Goal: Task Accomplishment & Management: Manage account settings

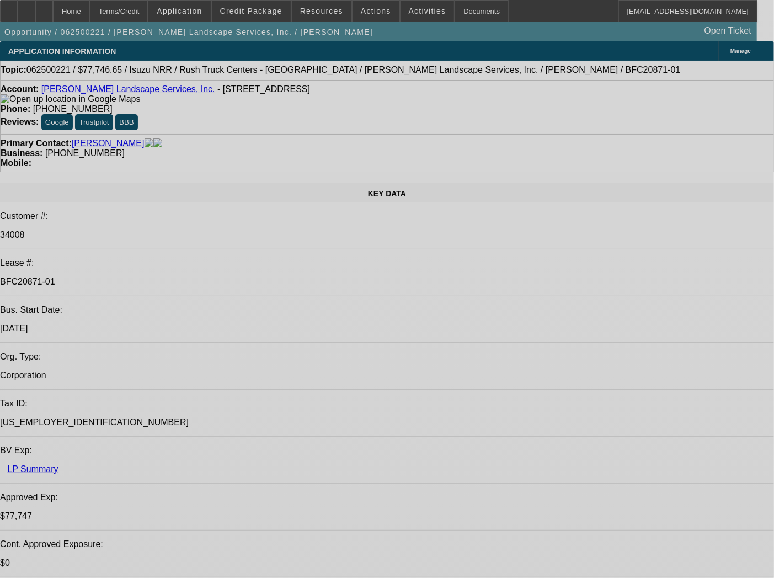
select select "0"
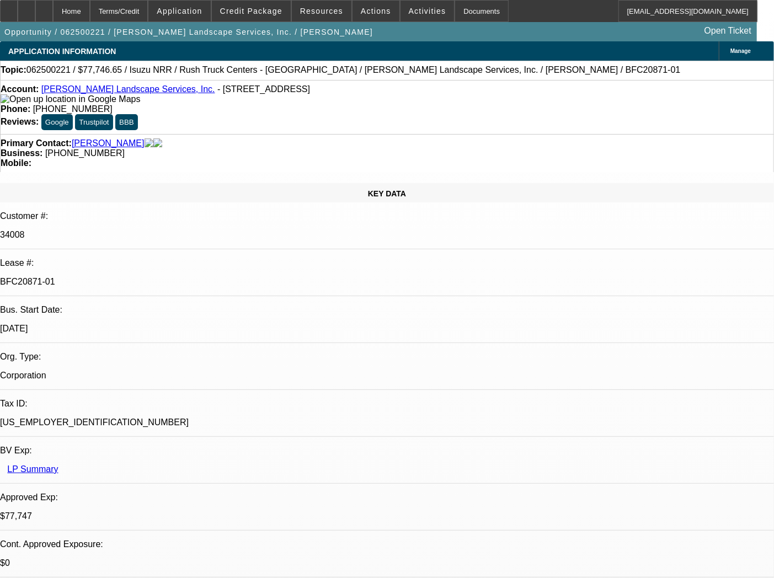
select select "0"
select select "3"
select select "0"
select select "6"
select select "0"
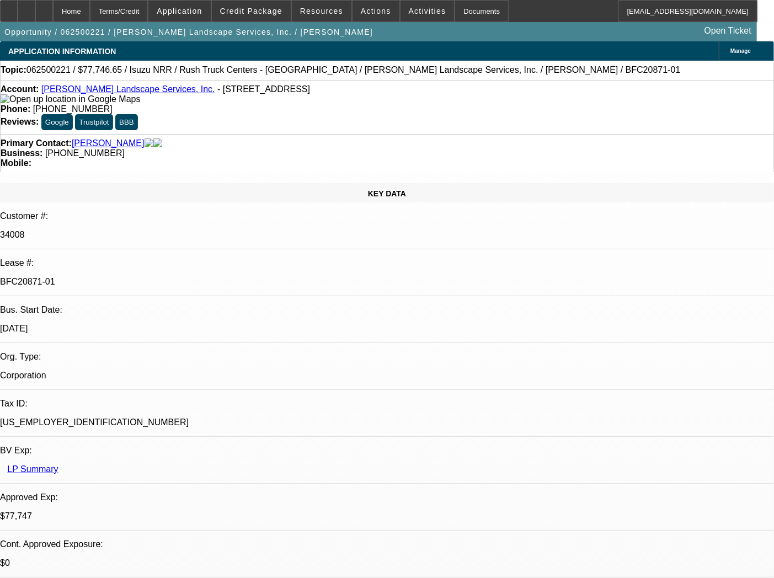
select select "0"
select select "3"
select select "0"
select select "6"
select select "0"
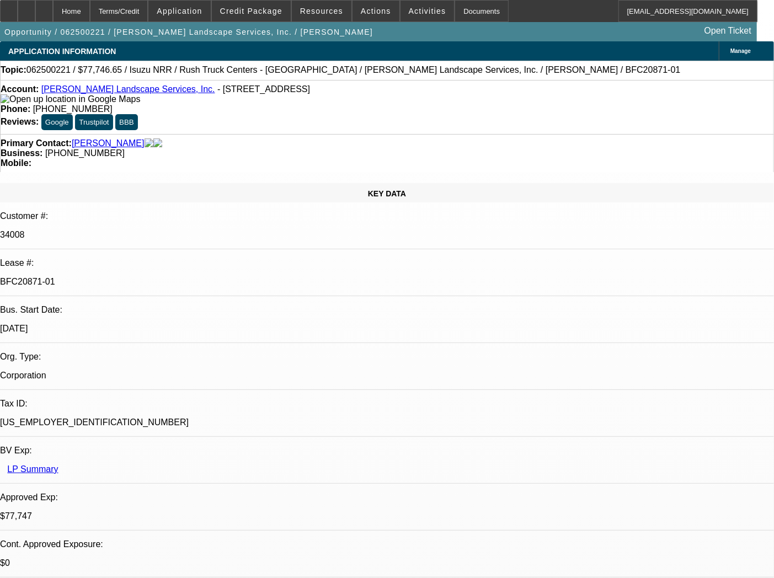
select select "0"
select select "3"
select select "0"
select select "6"
select select "0"
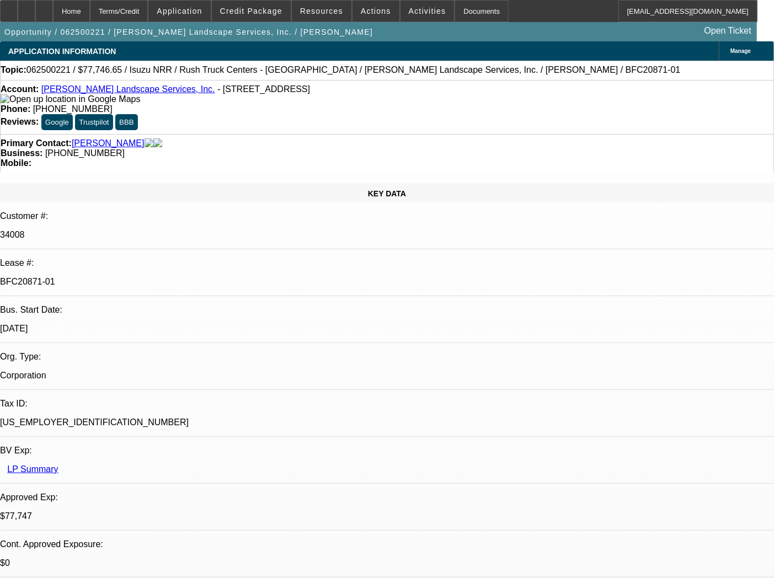
select select "0"
select select "3"
select select "0.1"
select select "4"
click at [462, 14] on div "Documents" at bounding box center [481, 11] width 54 height 22
